Goal: Task Accomplishment & Management: Manage account settings

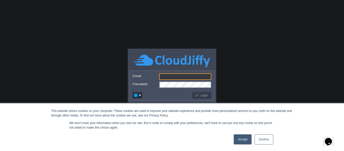
type input "[DOMAIN_NAME][EMAIL_ADDRESS][DOMAIN_NAME]"
click at [239, 137] on link "Accept" at bounding box center [243, 139] width 18 height 10
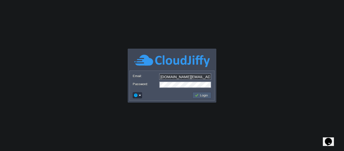
click at [204, 96] on button "Login" at bounding box center [202, 95] width 15 height 5
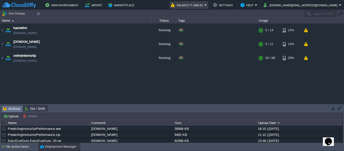
click at [207, 4] on em "Balance ₹-1986.92" at bounding box center [189, 5] width 36 height 6
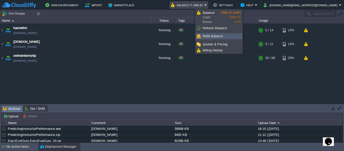
click at [223, 35] on link "Refill Balance" at bounding box center [219, 37] width 46 height 6
